Goal: Navigation & Orientation: Find specific page/section

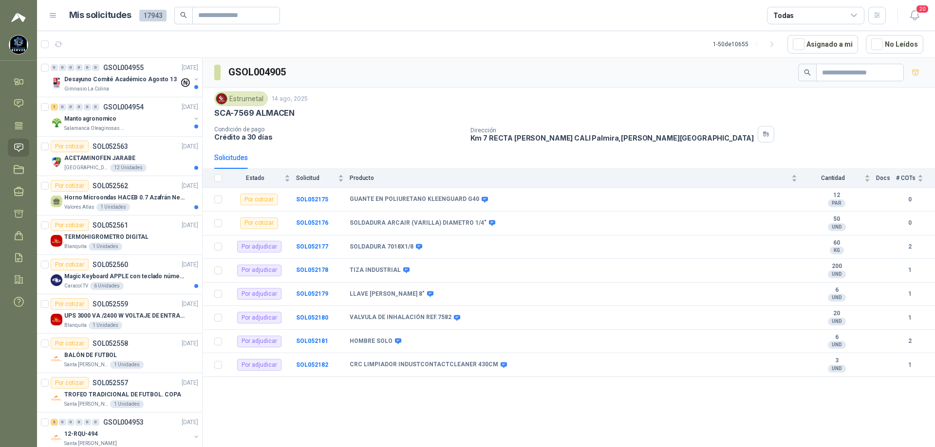
click at [19, 147] on icon at bounding box center [19, 148] width 10 height 10
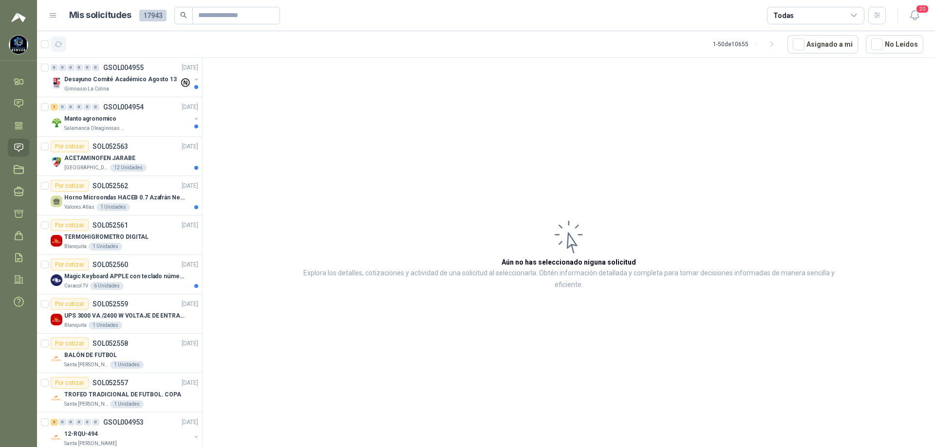
click at [60, 45] on icon "button" at bounding box center [59, 44] width 8 height 8
click at [59, 45] on icon "button" at bounding box center [59, 44] width 8 height 8
click at [132, 85] on div "Desayuno Comité Académico [DATE] Gimnasio La Colina" at bounding box center [121, 83] width 115 height 19
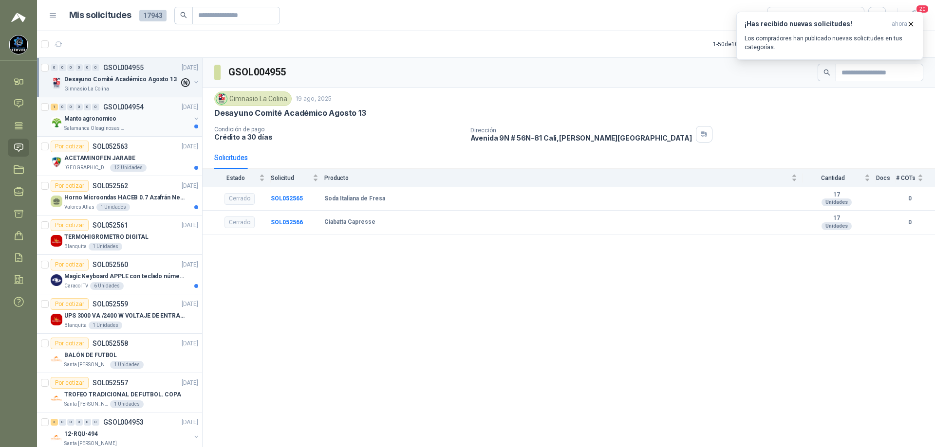
click at [124, 116] on div "Manto agronomico" at bounding box center [127, 119] width 126 height 12
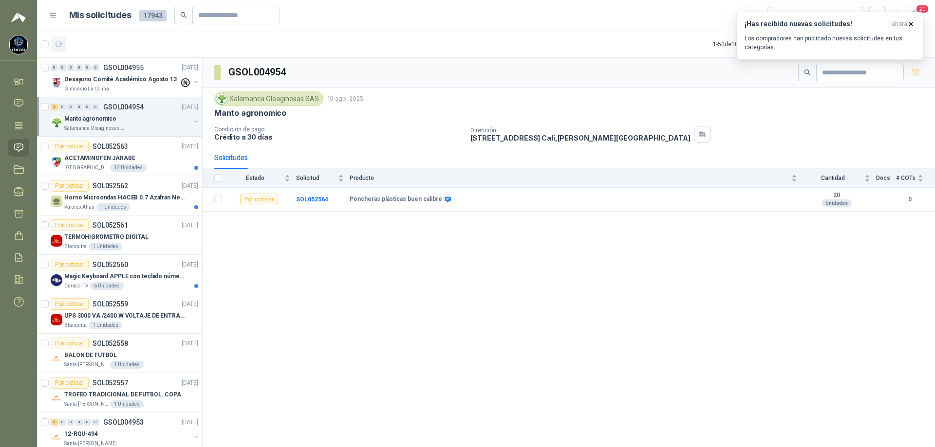
click at [58, 47] on icon "button" at bounding box center [58, 44] width 7 height 5
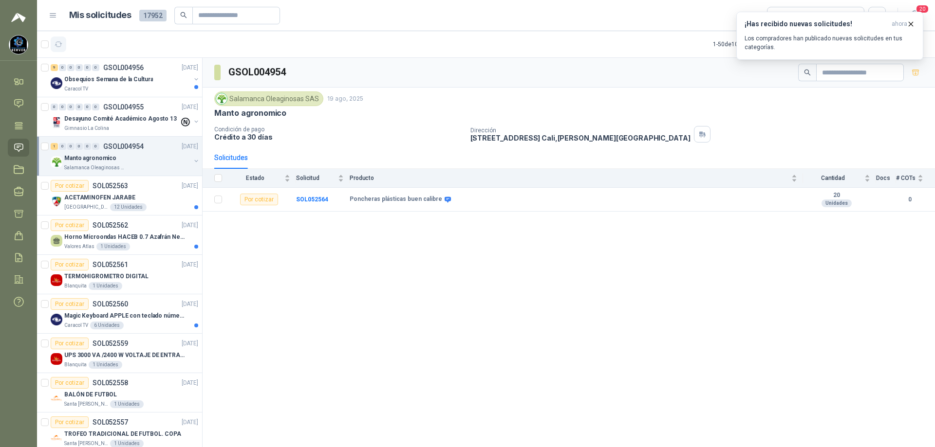
click at [56, 42] on icon "button" at bounding box center [58, 44] width 7 height 5
click at [133, 189] on div "Por cotizar SOL052563 [DATE]" at bounding box center [124, 186] width 147 height 12
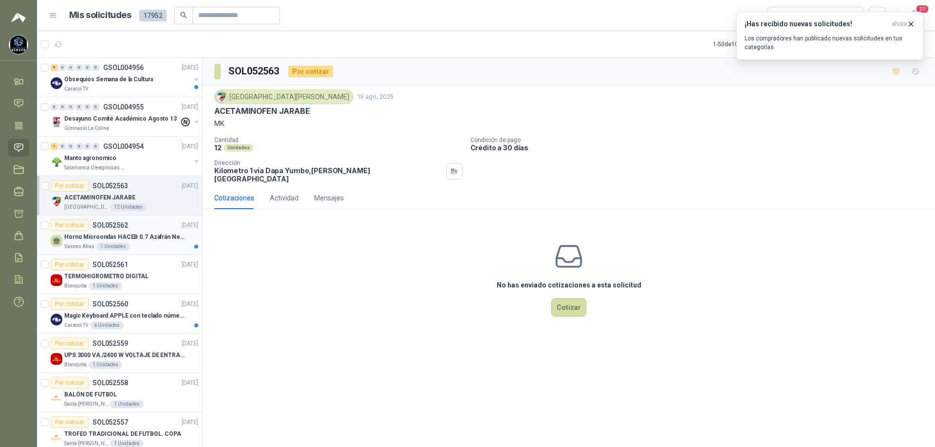
click at [137, 232] on div "Horno Microondas HACEB 0.7 Azafrán Negro" at bounding box center [131, 237] width 134 height 12
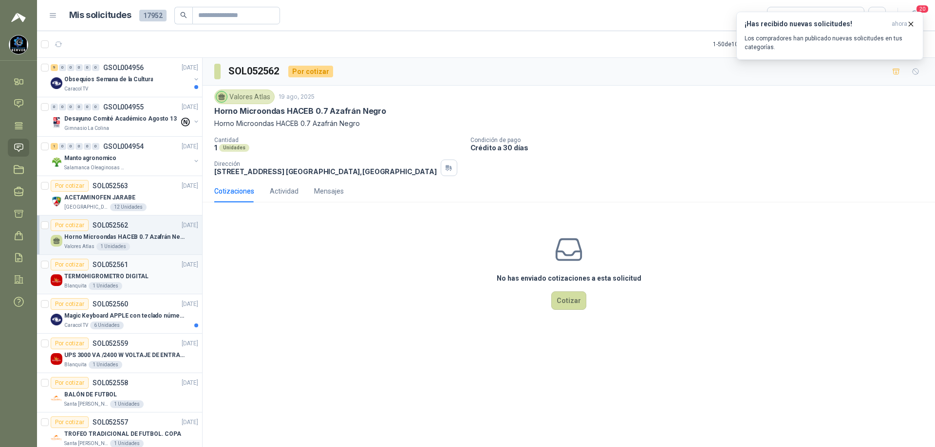
click at [158, 278] on div "TERMOHIGROMETRO DIGITAL" at bounding box center [131, 277] width 134 height 12
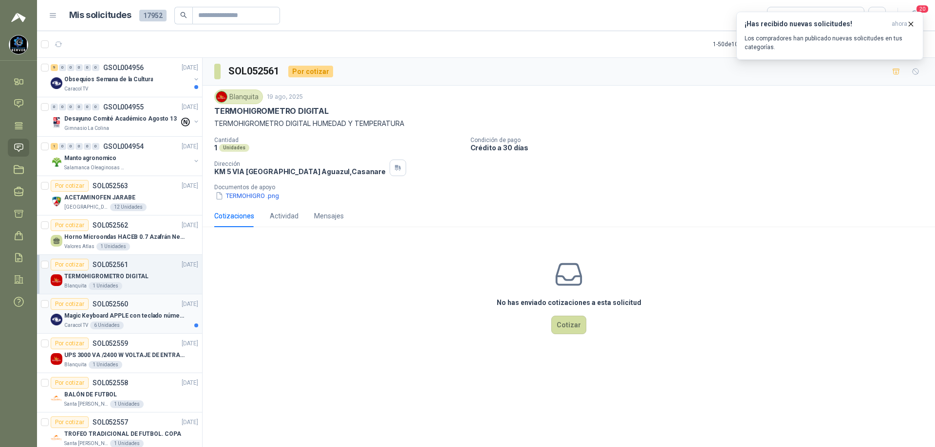
click at [111, 324] on div "6 Unidades" at bounding box center [107, 326] width 34 height 8
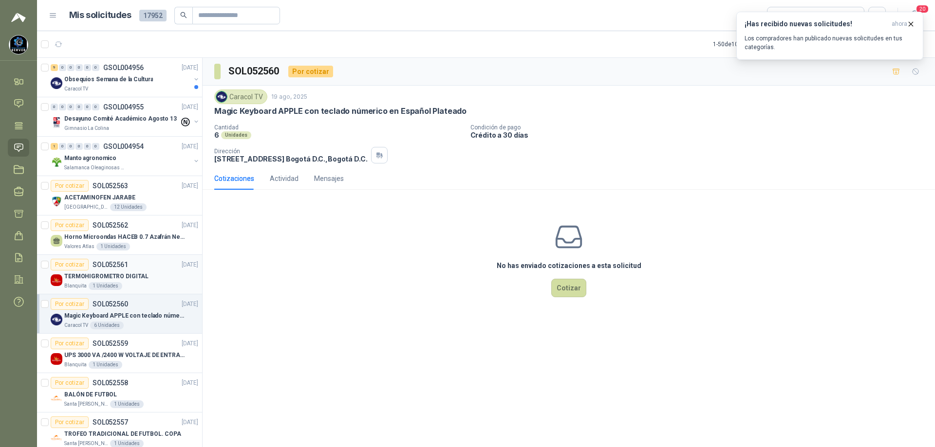
scroll to position [146, 0]
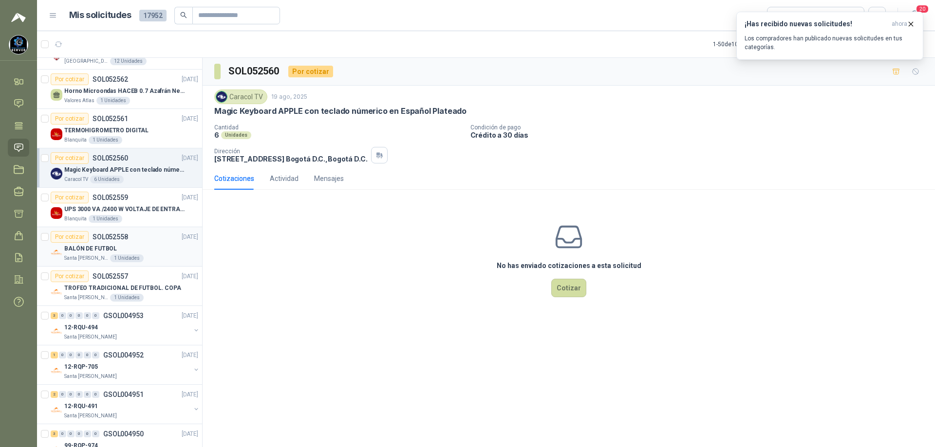
click at [137, 248] on div "BALÓN DE FUTBOL" at bounding box center [131, 249] width 134 height 12
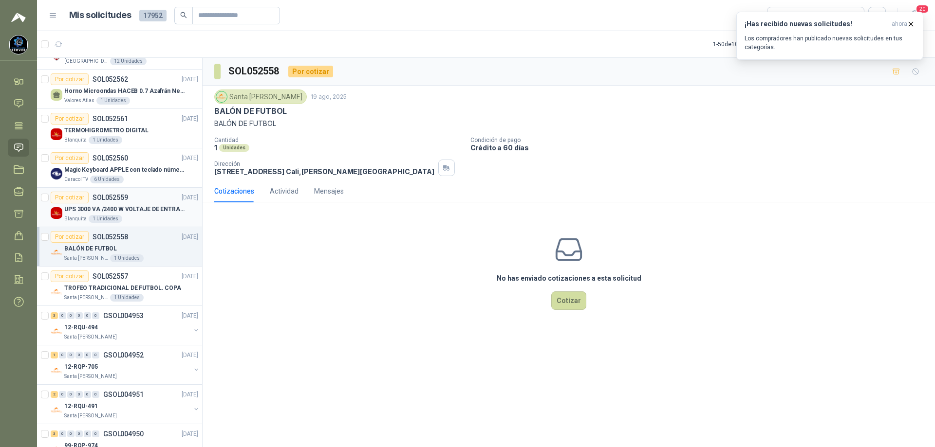
click at [148, 212] on p "UPS 3000 VA /2400 W VOLTAJE DE ENTRADA / SALIDA 12V ON LINE" at bounding box center [124, 209] width 121 height 9
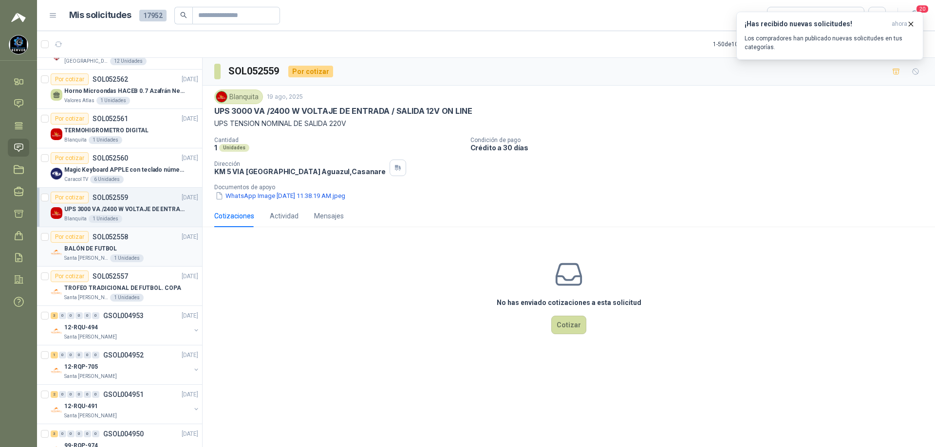
click at [157, 250] on div "BALÓN DE FUTBOL" at bounding box center [131, 249] width 134 height 12
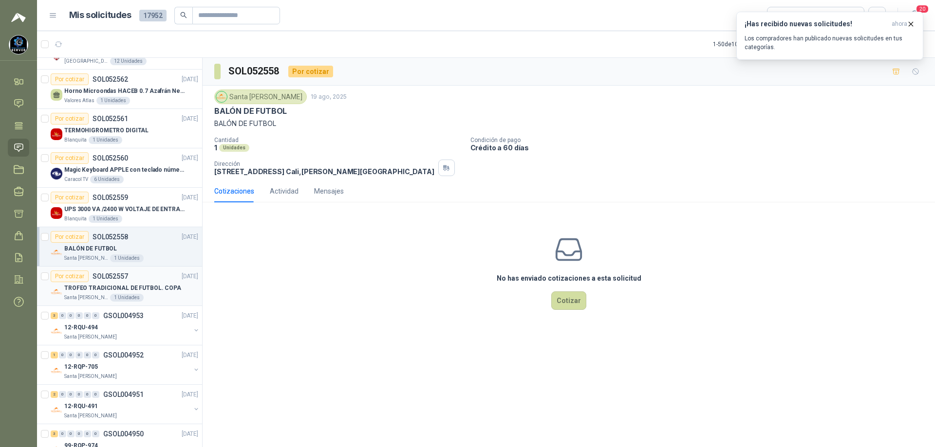
click at [157, 275] on div "Por cotizar SOL052557 [DATE]" at bounding box center [124, 277] width 147 height 12
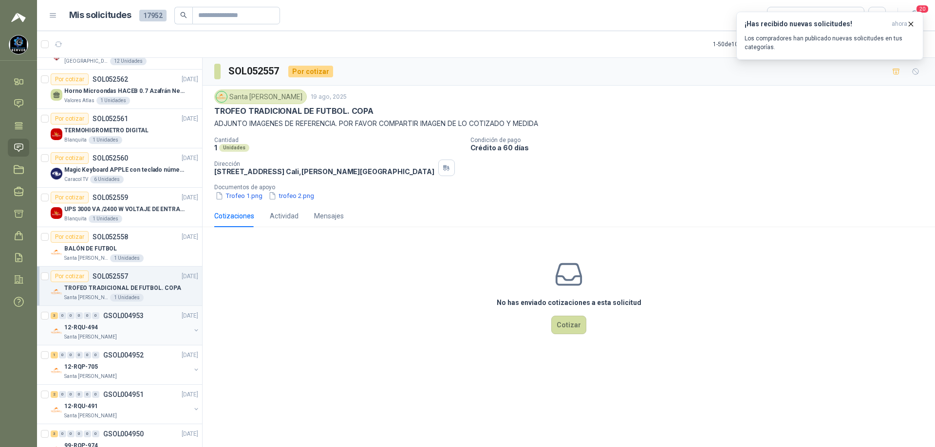
click at [159, 329] on div "12-RQU-494" at bounding box center [127, 328] width 126 height 12
